Goal: Information Seeking & Learning: Learn about a topic

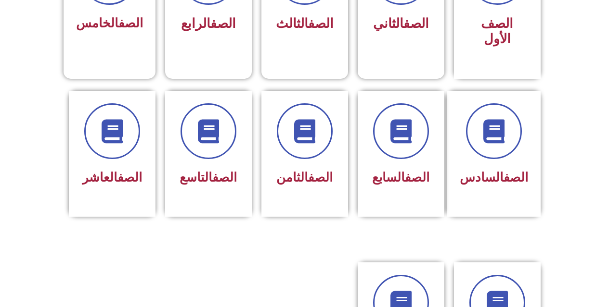
scroll to position [335, 0]
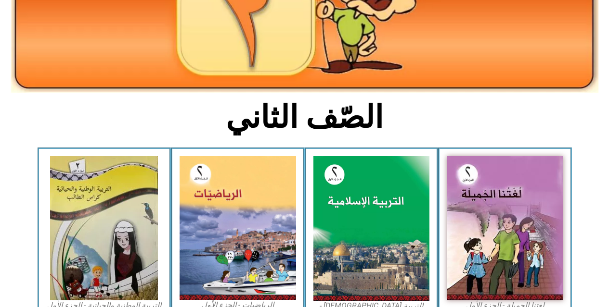
scroll to position [153, 0]
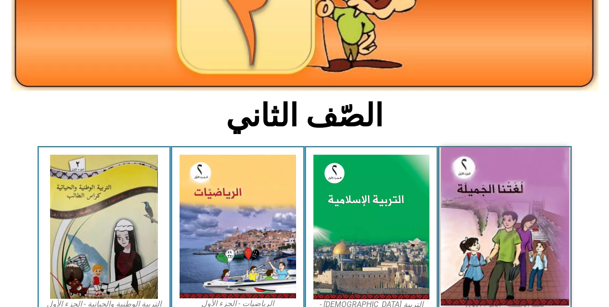
click at [532, 232] on img at bounding box center [505, 227] width 128 height 158
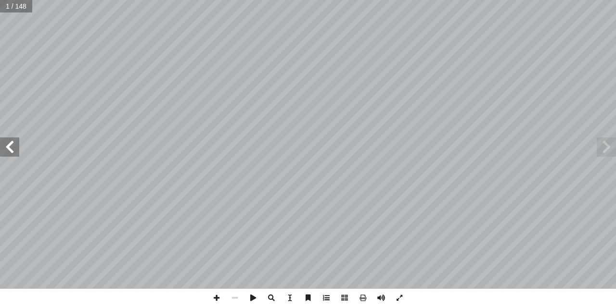
click at [322, 296] on span at bounding box center [326, 298] width 18 height 18
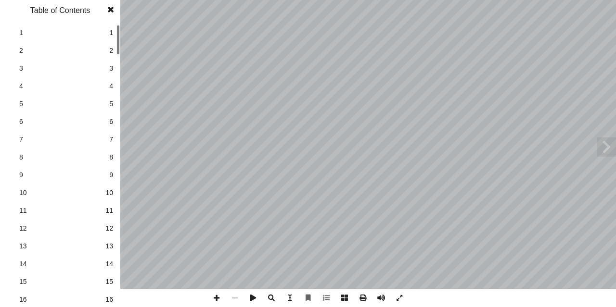
click at [109, 249] on span "13" at bounding box center [109, 247] width 8 height 10
click at [109, 270] on link "14 14" at bounding box center [59, 264] width 108 height 18
click at [109, 262] on span "14" at bounding box center [109, 264] width 8 height 10
click at [106, 210] on link "11 11" at bounding box center [59, 211] width 108 height 18
click at [109, 266] on span "14" at bounding box center [109, 264] width 8 height 10
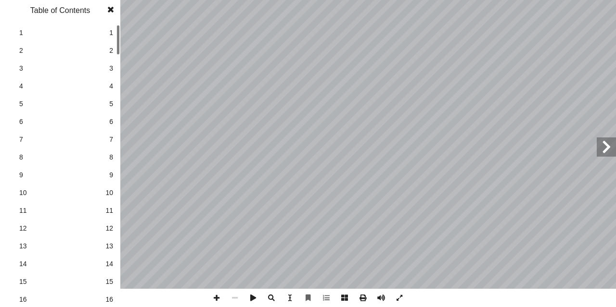
click at [109, 266] on span "14" at bounding box center [109, 264] width 8 height 10
click at [111, 7] on span at bounding box center [110, 9] width 17 height 19
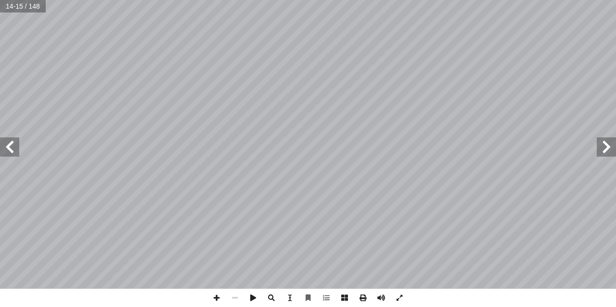
click at [7, 148] on span at bounding box center [9, 147] width 19 height 19
